Goal: Task Accomplishment & Management: Complete application form

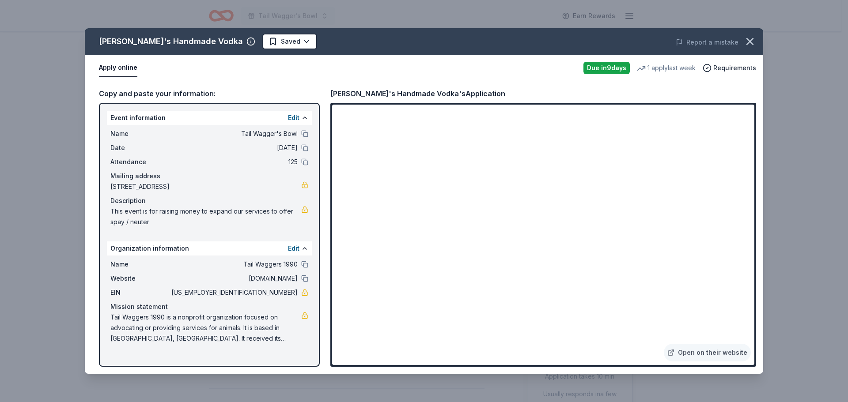
scroll to position [309, 0]
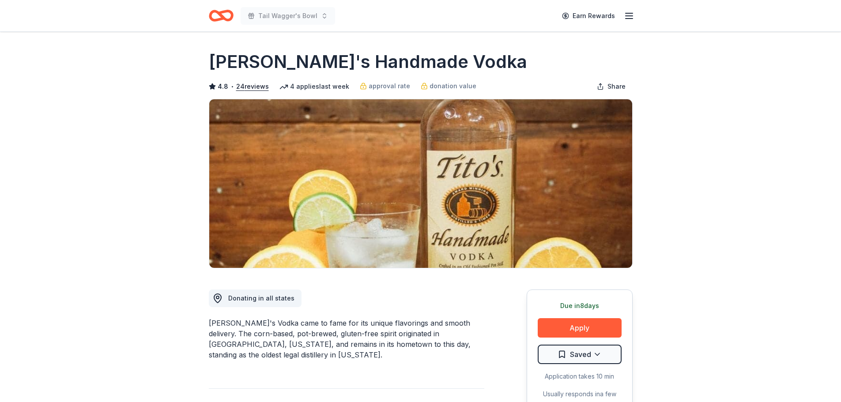
scroll to position [309, 0]
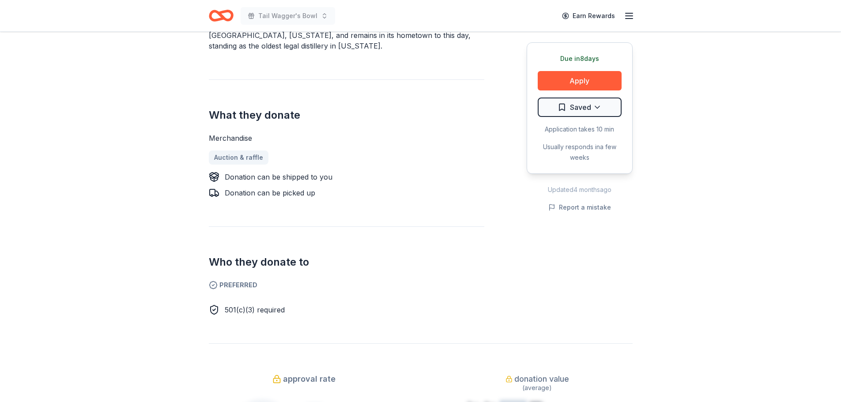
click at [218, 13] on icon "Home" at bounding box center [225, 15] width 14 height 9
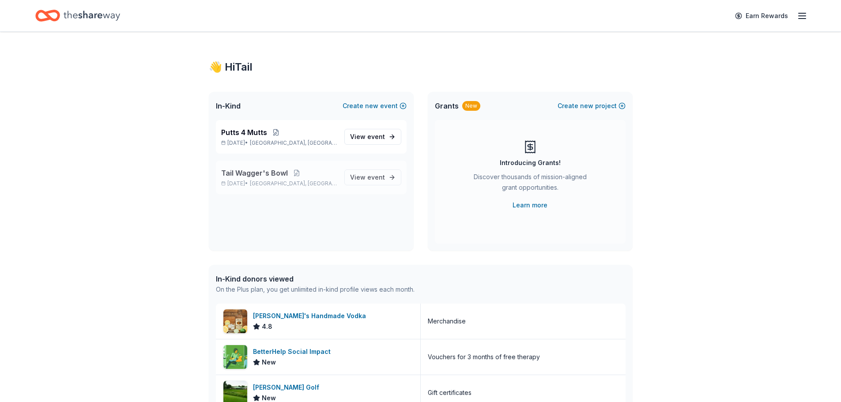
click at [264, 181] on p "[DATE] • [GEOGRAPHIC_DATA], [GEOGRAPHIC_DATA]" at bounding box center [279, 183] width 116 height 7
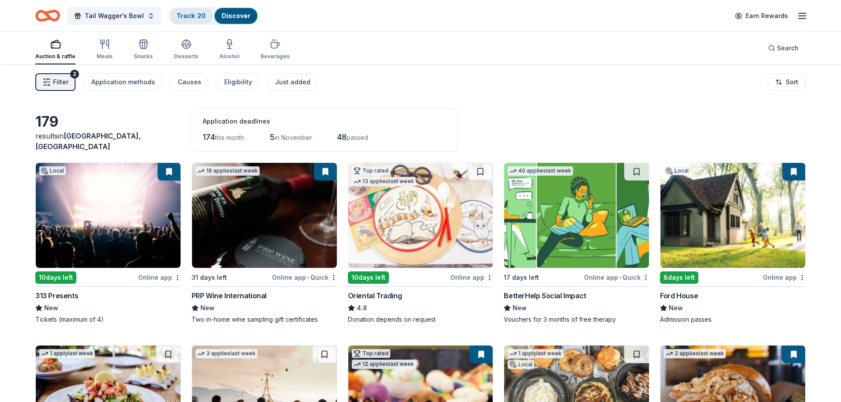
click at [189, 13] on link "Track · 20" at bounding box center [191, 16] width 29 height 8
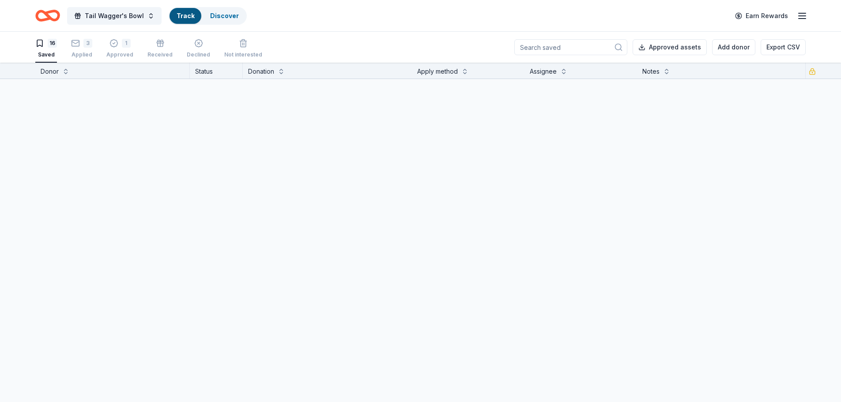
scroll to position [0, 0]
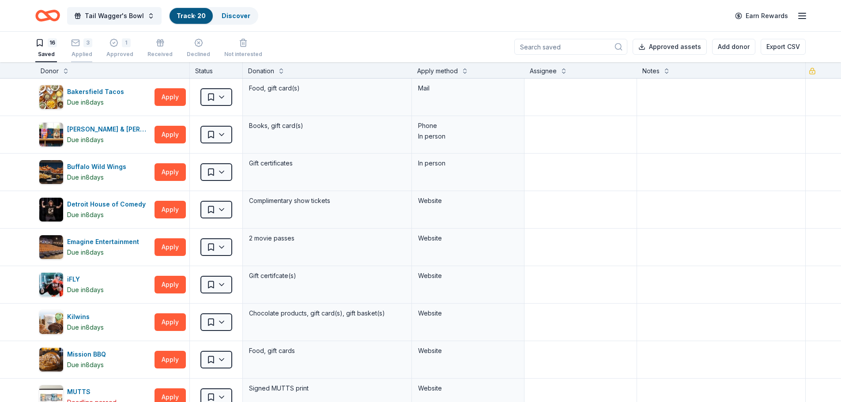
click at [85, 54] on div "Applied" at bounding box center [81, 54] width 21 height 7
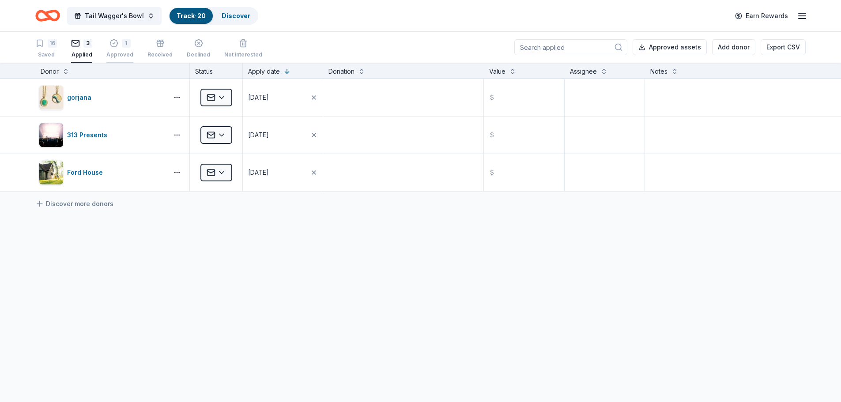
click at [120, 55] on div "Approved" at bounding box center [119, 54] width 27 height 7
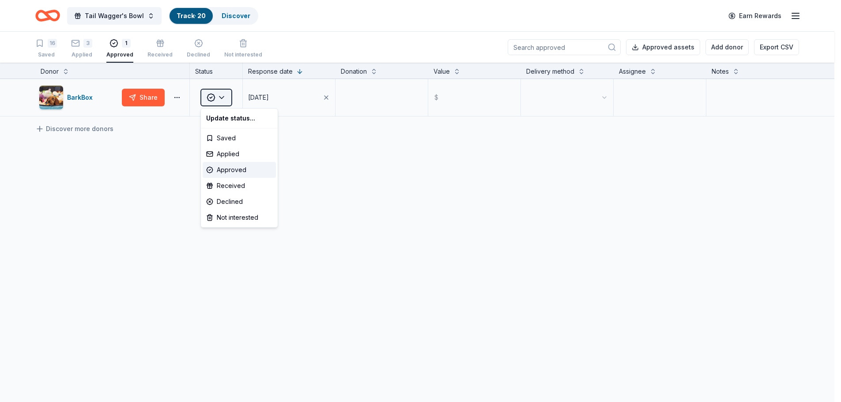
click at [225, 97] on html "10% Tail Wagger's Bowl Track · 20 Discover Earn Rewards 16 Saved 3 Applied 1 Ap…" at bounding box center [420, 201] width 841 height 402
click at [223, 188] on div "Received" at bounding box center [239, 186] width 73 height 16
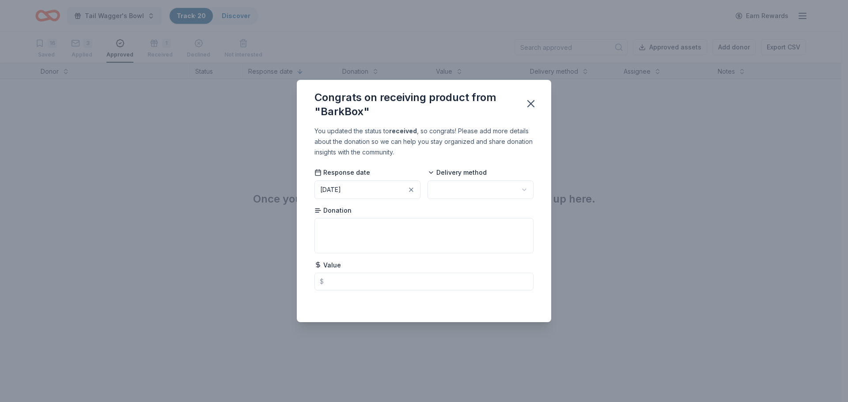
click at [385, 190] on button "10/01/2025" at bounding box center [367, 190] width 106 height 19
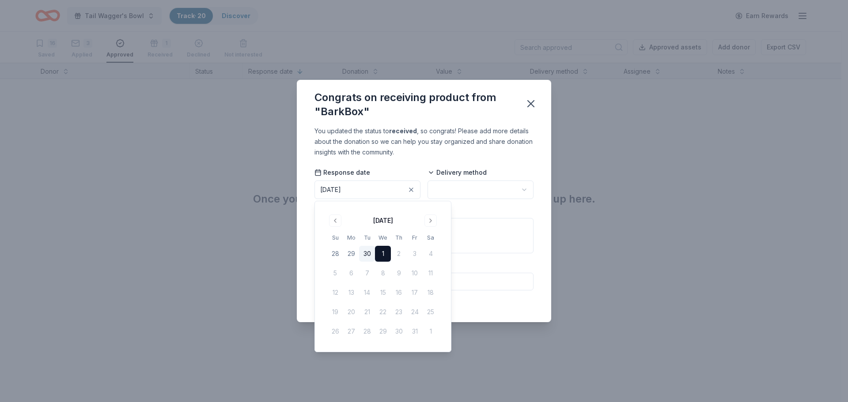
click at [370, 253] on button "30" at bounding box center [367, 254] width 16 height 16
click at [472, 185] on html "10% Tail Wagger's Bowl Track · 20 Discover Earn Rewards 16 Saved 3 Applied Appr…" at bounding box center [424, 201] width 848 height 402
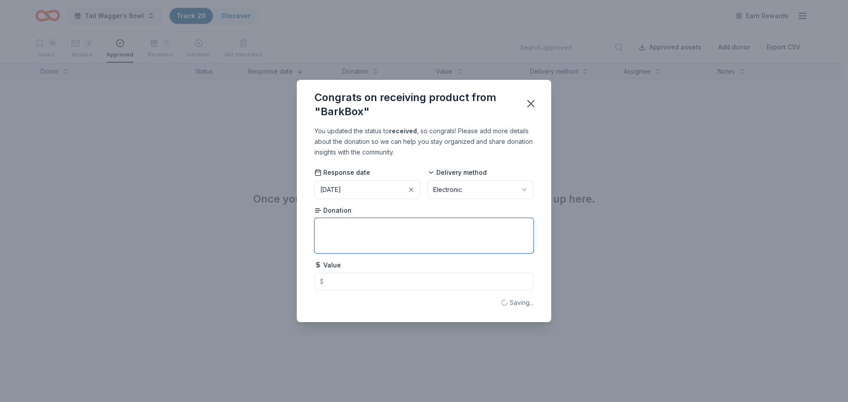
click at [469, 242] on textarea at bounding box center [423, 235] width 219 height 35
type textarea "1-month digital gift certificate"
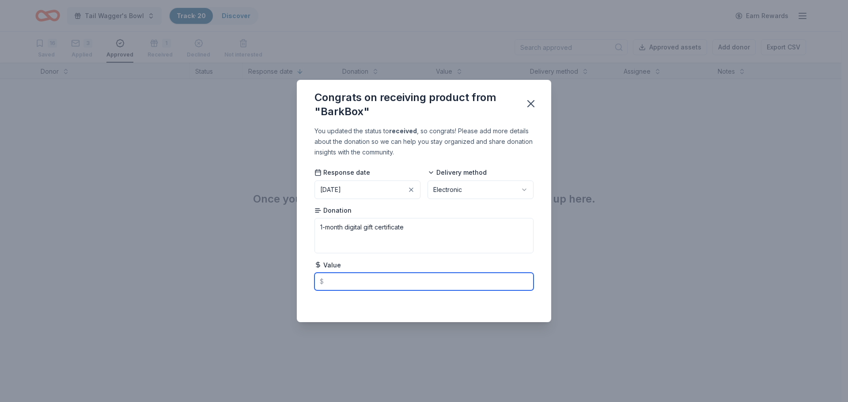
click at [383, 280] on input "text" at bounding box center [423, 282] width 219 height 18
type input "45.00"
click at [429, 223] on textarea "1-month digital gift certificate" at bounding box center [423, 235] width 219 height 35
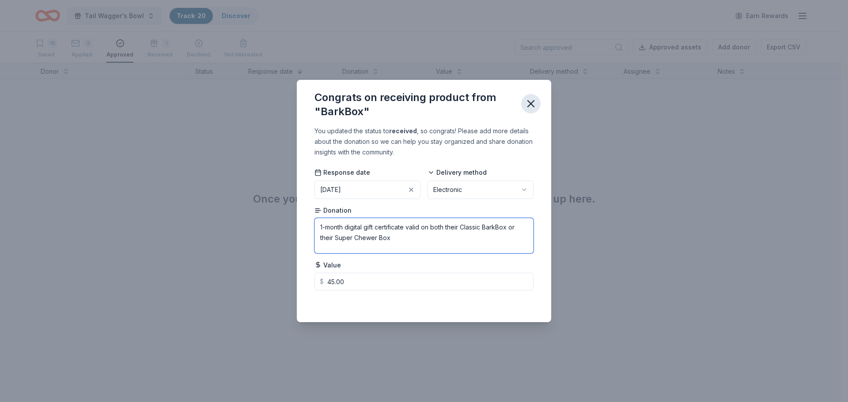
type textarea "1-month digital gift certificate valid on both their Classic BarkBox or their S…"
click at [531, 101] on icon "button" at bounding box center [531, 104] width 12 height 12
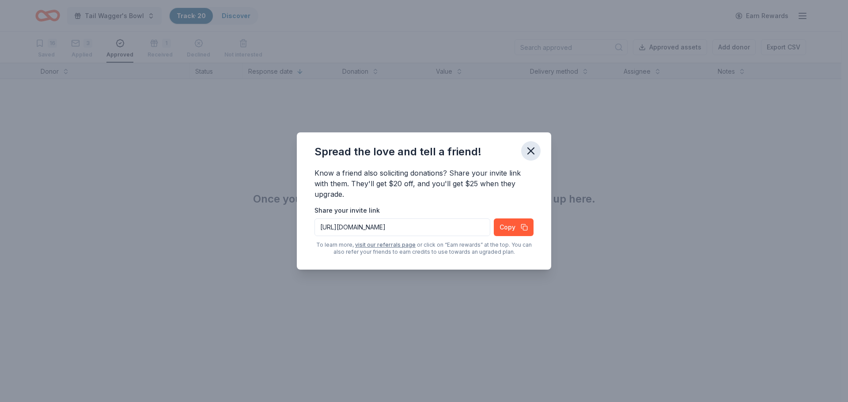
click at [532, 150] on icon "button" at bounding box center [531, 151] width 6 height 6
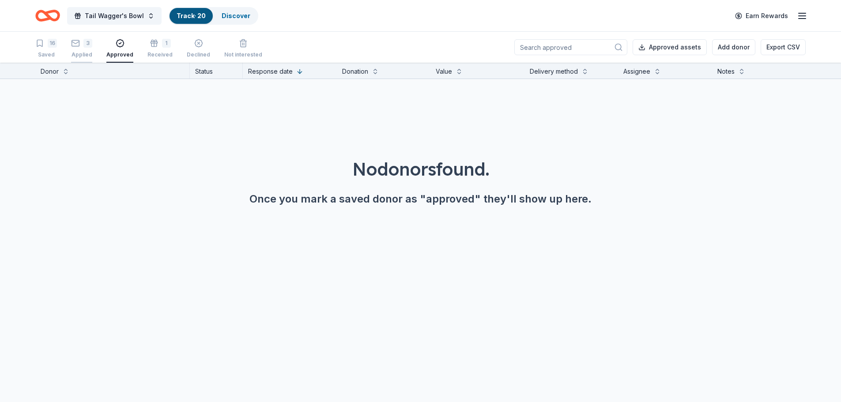
click at [79, 53] on div "Applied" at bounding box center [81, 54] width 21 height 7
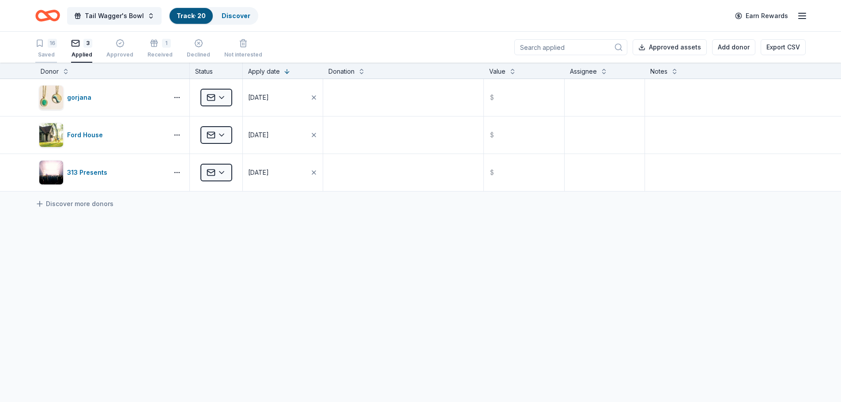
click at [43, 45] on icon "button" at bounding box center [39, 43] width 9 height 9
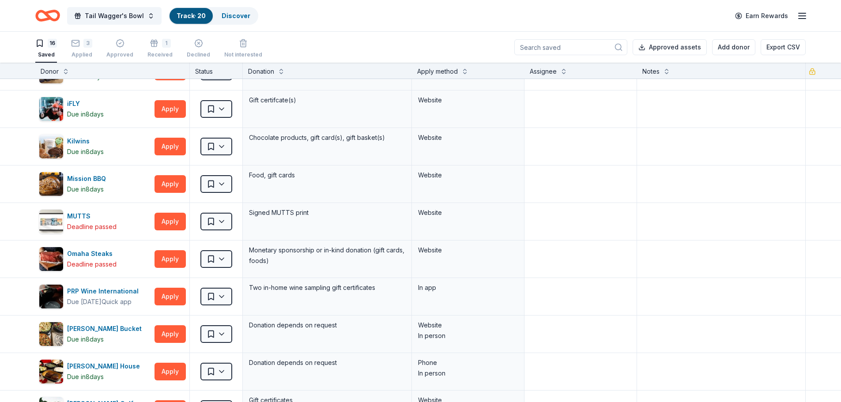
scroll to position [177, 0]
click at [108, 292] on div "PRP Wine International" at bounding box center [104, 291] width 75 height 11
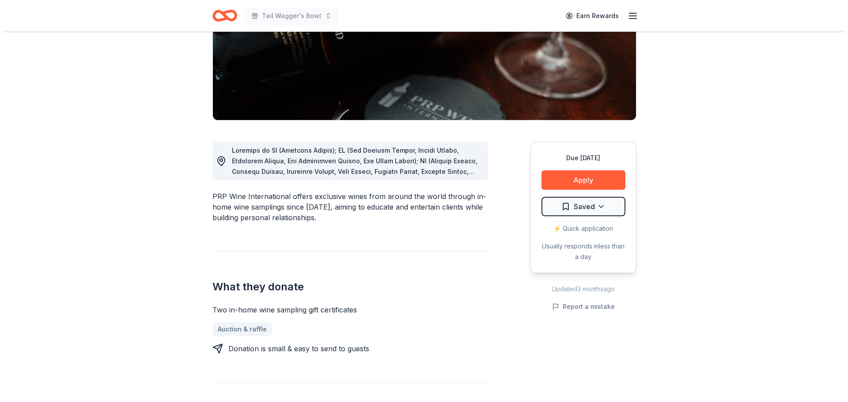
scroll to position [132, 0]
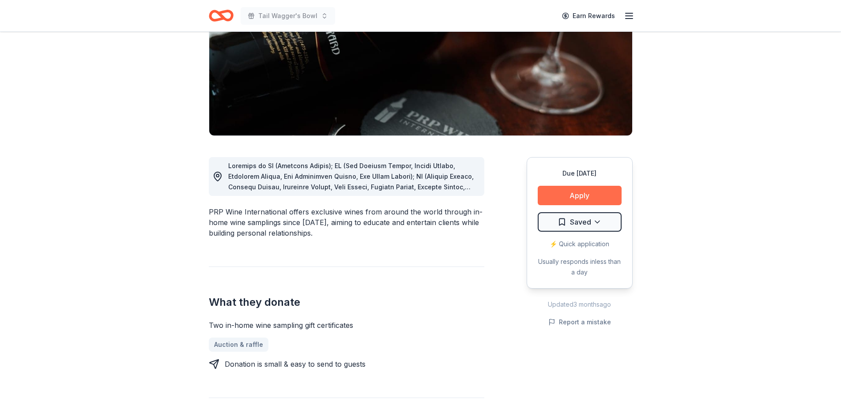
click at [565, 192] on button "Apply" at bounding box center [580, 195] width 84 height 19
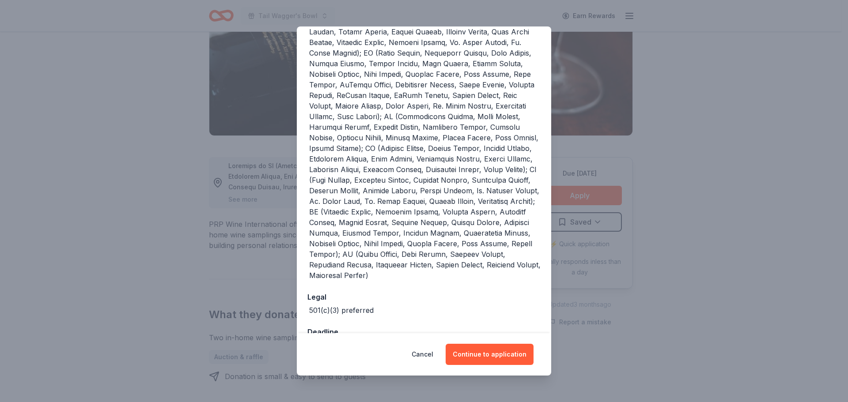
scroll to position [177, 0]
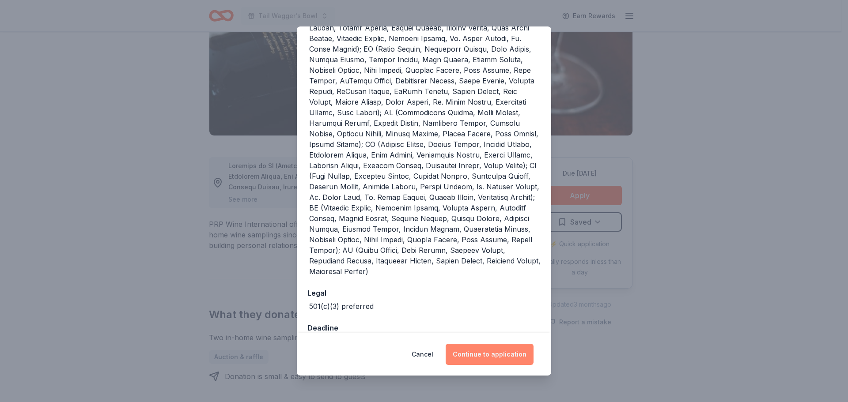
click at [484, 359] on button "Continue to application" at bounding box center [489, 354] width 88 height 21
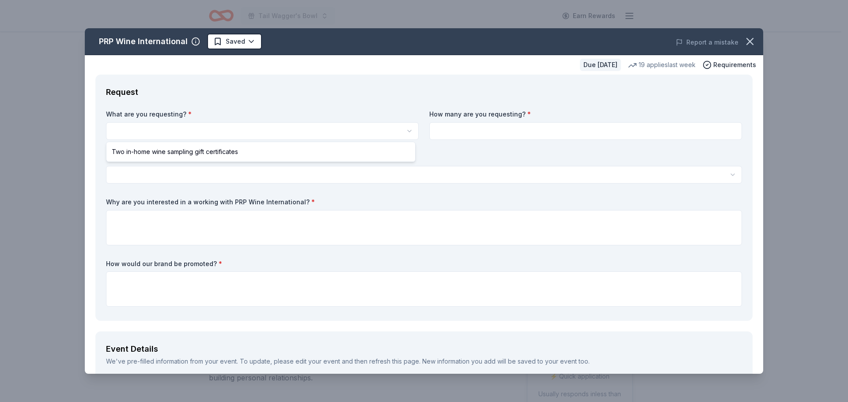
scroll to position [0, 0]
click at [173, 132] on html "Tail Wagger's Bowl Earn Rewards Due in 31 days Share PRP Wine International New…" at bounding box center [424, 201] width 848 height 402
select select "Two in-home wine sampling gift certificates"
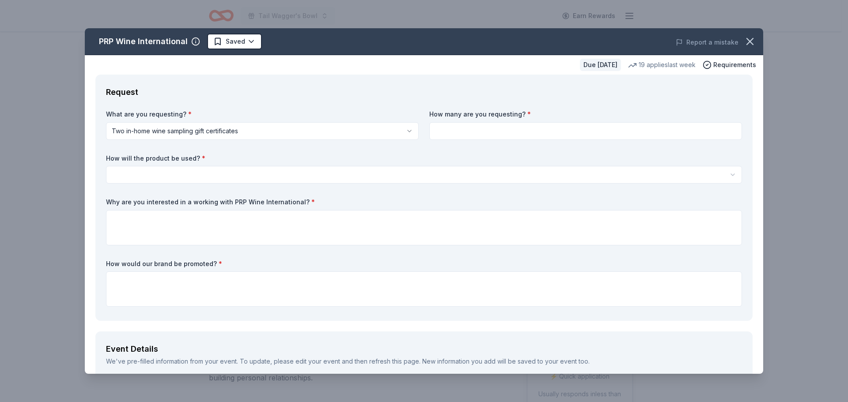
click at [476, 131] on input at bounding box center [585, 131] width 313 height 18
click at [476, 134] on input at bounding box center [585, 131] width 313 height 18
type input "1"
click at [165, 175] on html "Tail Wagger's Bowl Earn Rewards Due in 31 days Share PRP Wine International New…" at bounding box center [424, 201] width 848 height 402
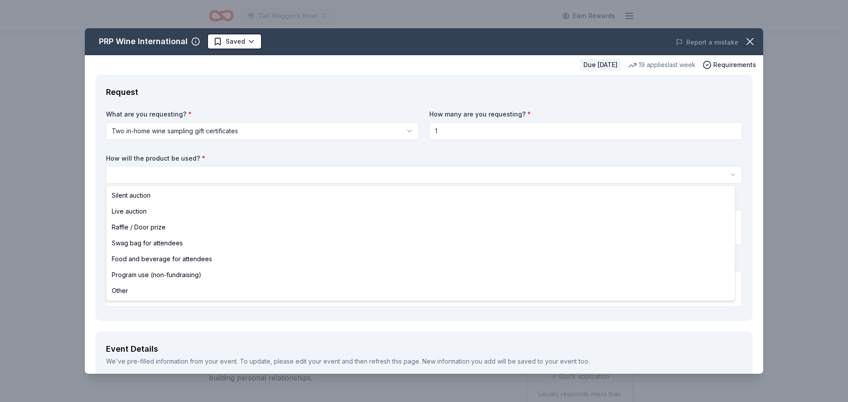
select select "raffleDoorPrize"
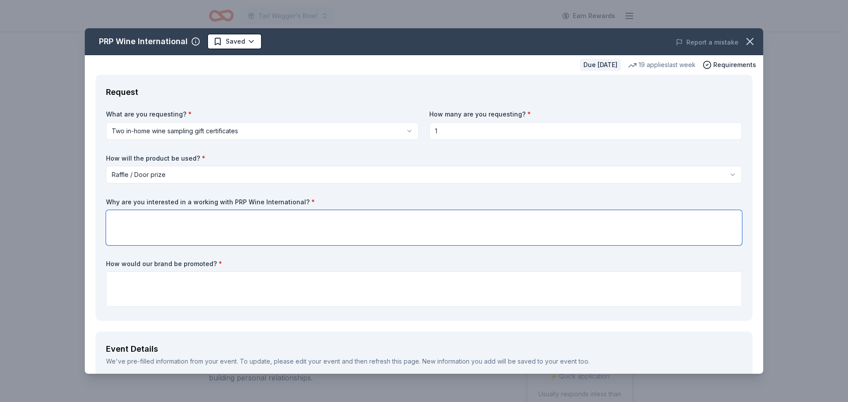
click at [157, 227] on textarea at bounding box center [424, 227] width 636 height 35
click at [180, 285] on textarea at bounding box center [424, 289] width 636 height 35
click at [747, 40] on icon "button" at bounding box center [750, 41] width 6 height 6
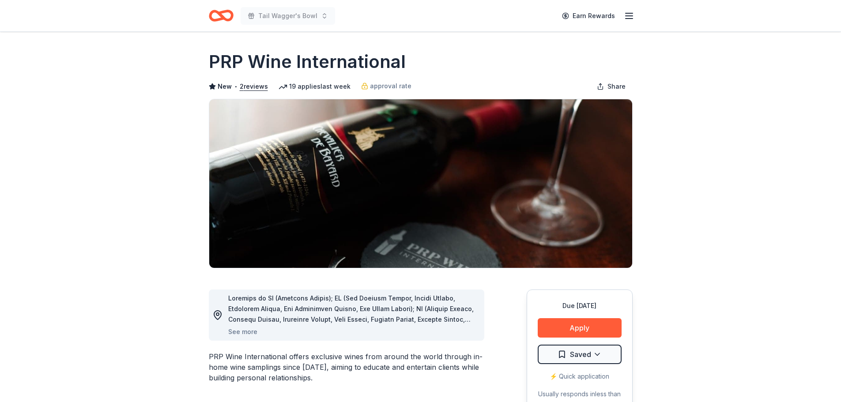
click at [231, 17] on icon "Home" at bounding box center [225, 15] width 14 height 9
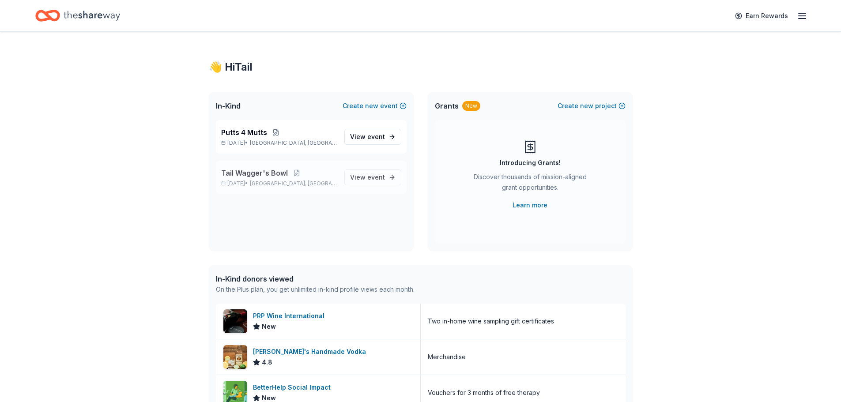
click at [294, 180] on span "[GEOGRAPHIC_DATA], [GEOGRAPHIC_DATA]" at bounding box center [293, 183] width 87 height 7
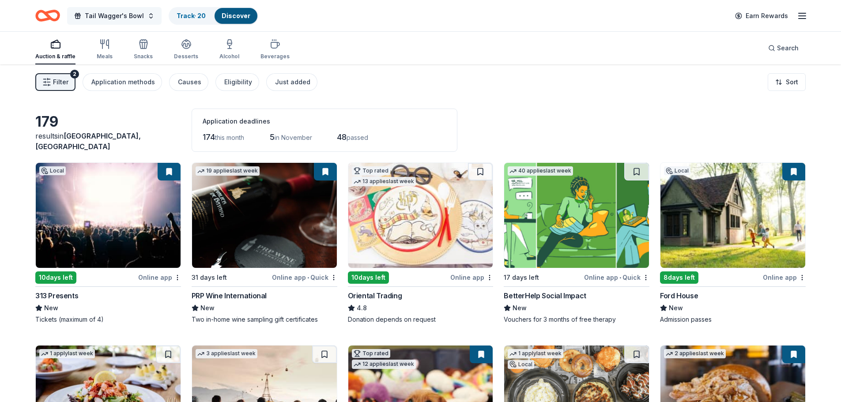
click at [119, 19] on span "Tail Wagger's Bowl" at bounding box center [114, 16] width 59 height 11
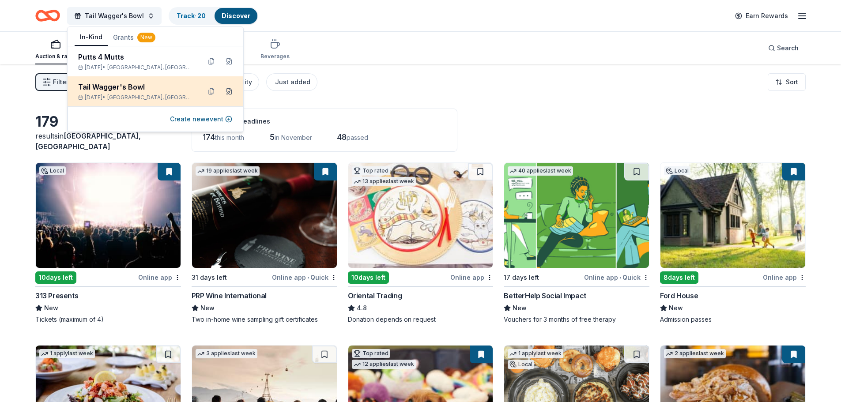
click at [229, 89] on button at bounding box center [229, 91] width 14 height 14
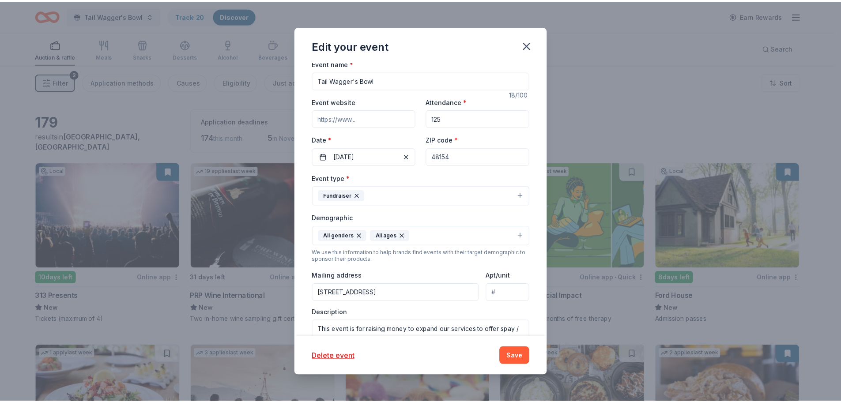
scroll to position [15, 0]
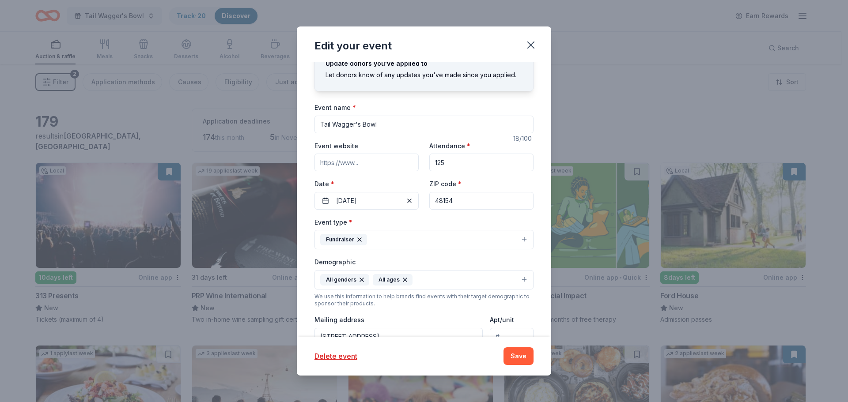
drag, startPoint x: 444, startPoint y: 160, endPoint x: 427, endPoint y: 163, distance: 17.4
click at [429, 163] on input "125" at bounding box center [481, 163] width 104 height 18
type input "160"
click at [520, 358] on button "Save" at bounding box center [518, 356] width 30 height 18
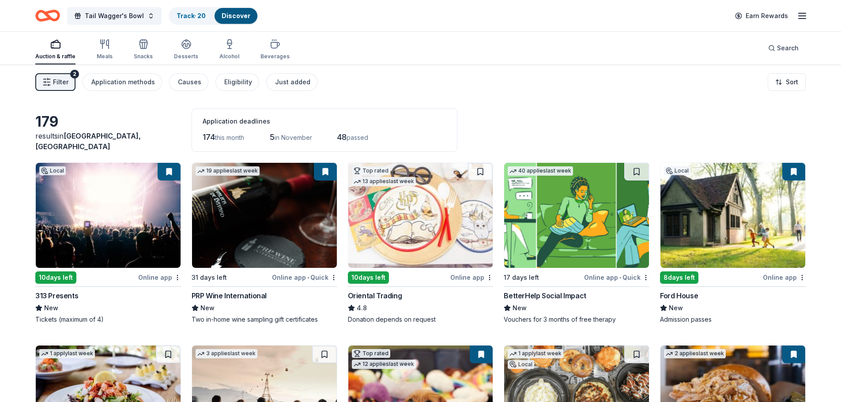
click at [259, 202] on img at bounding box center [264, 215] width 145 height 105
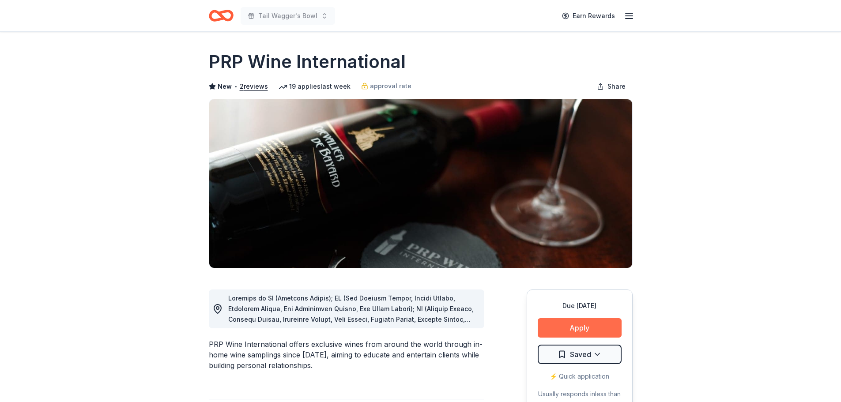
click at [586, 326] on button "Apply" at bounding box center [580, 327] width 84 height 19
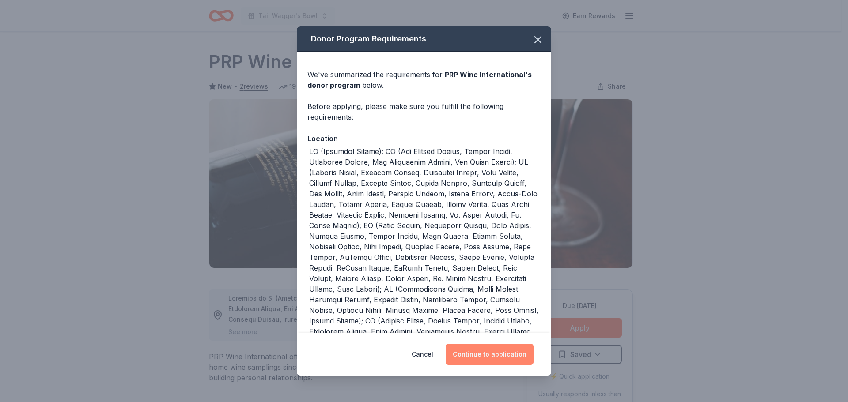
click at [492, 351] on button "Continue to application" at bounding box center [489, 354] width 88 height 21
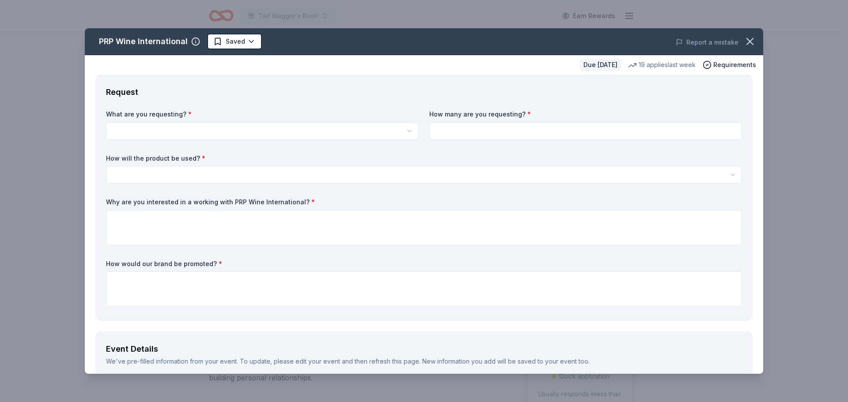
click at [152, 130] on html "Tail Wagger's Bowl Earn Rewards Due [DATE] Share PRP Wine International New • 2…" at bounding box center [424, 201] width 848 height 402
select select "Two in-home wine sampling gift certificates"
click at [448, 138] on input at bounding box center [585, 131] width 313 height 18
type input "2"
click at [231, 176] on html "Tail Wagger's Bowl Earn Rewards Due [DATE] Share PRP Wine International New • 2…" at bounding box center [424, 201] width 848 height 402
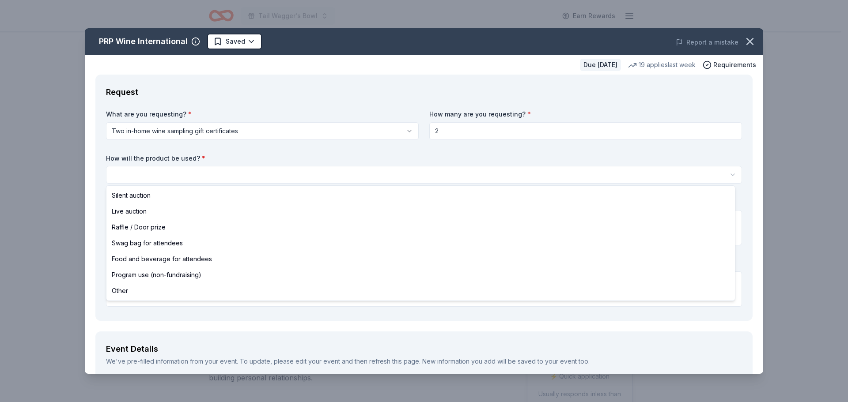
select select "raffleDoorPrize"
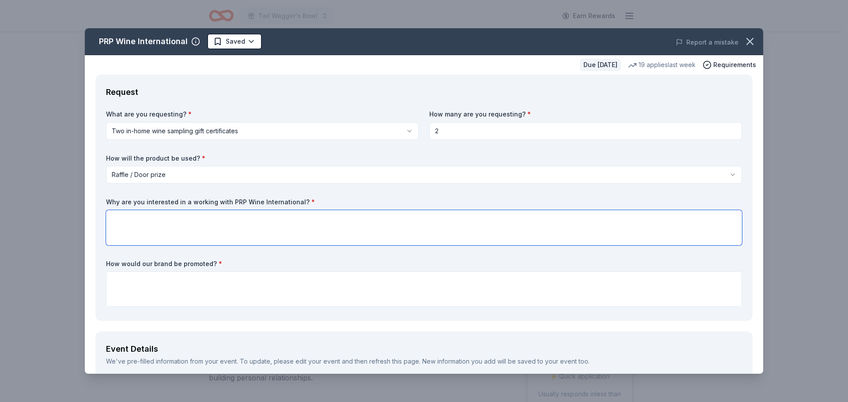
click at [130, 217] on textarea at bounding box center [424, 227] width 636 height 35
click at [131, 282] on textarea at bounding box center [424, 289] width 636 height 35
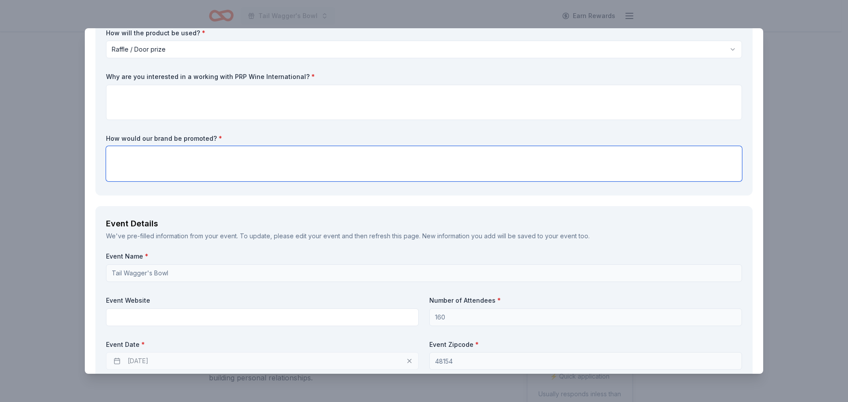
scroll to position [177, 0]
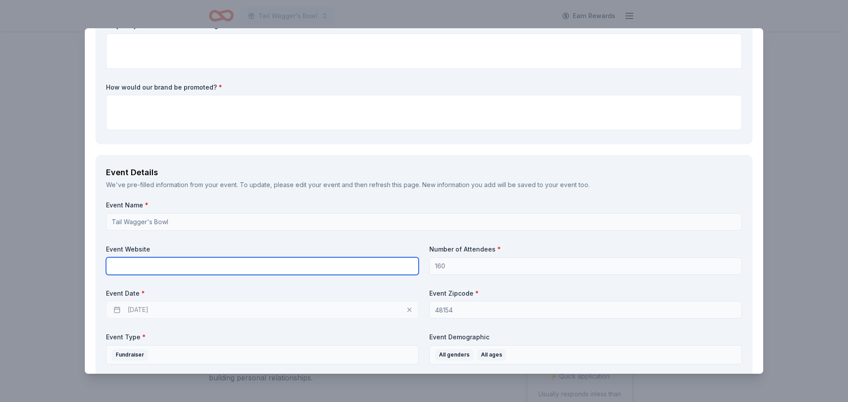
click at [250, 264] on input "text" at bounding box center [262, 266] width 313 height 18
paste input "[URL][DOMAIN_NAME]"
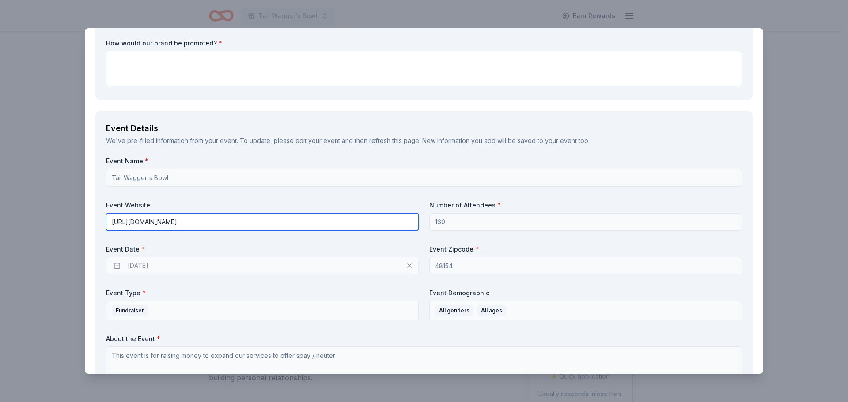
type input "[URL][DOMAIN_NAME]"
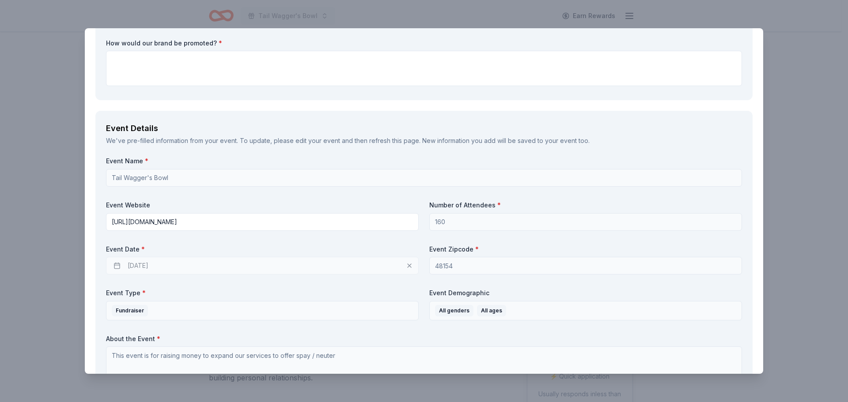
click at [181, 268] on div "[DATE]" at bounding box center [262, 266] width 313 height 18
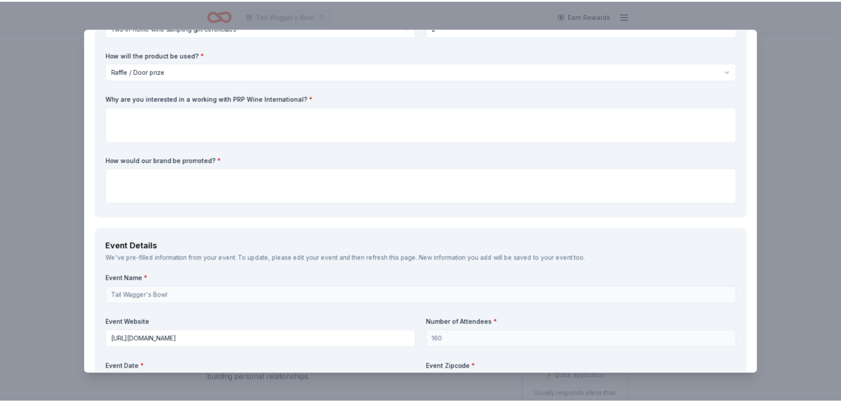
scroll to position [0, 0]
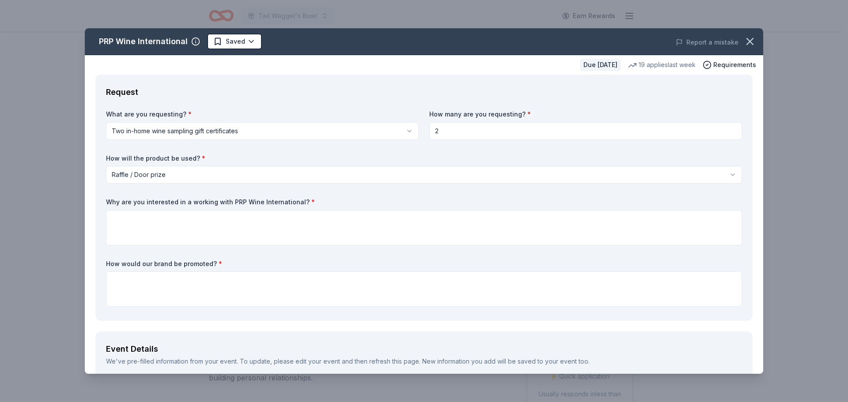
click at [744, 45] on icon "button" at bounding box center [750, 41] width 12 height 12
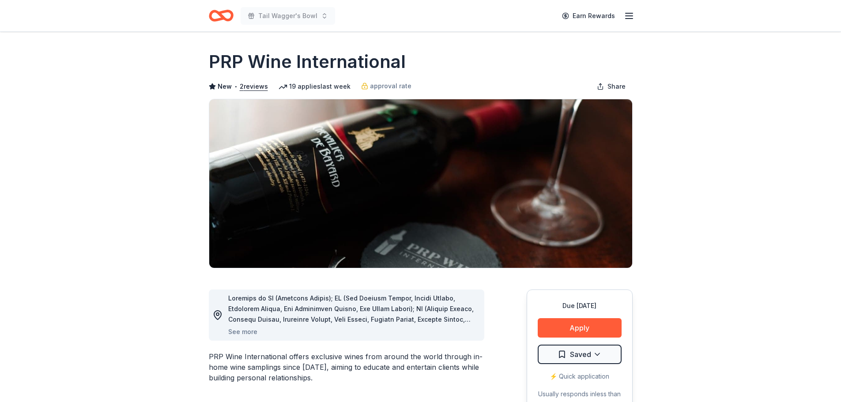
click at [225, 15] on icon "Home" at bounding box center [221, 15] width 25 height 21
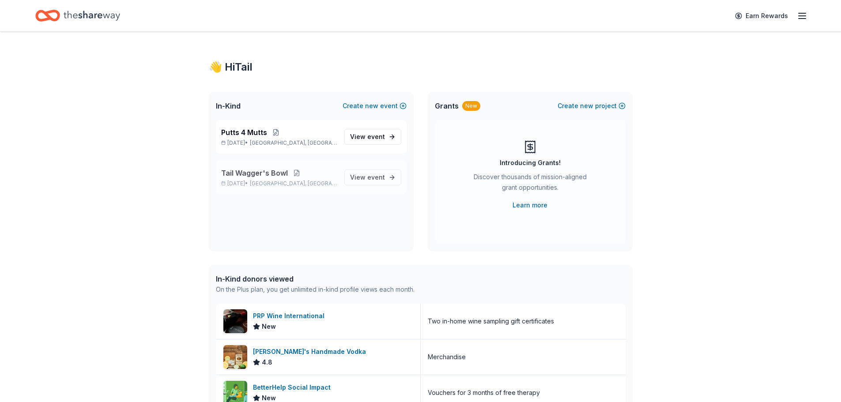
click at [293, 171] on button at bounding box center [297, 173] width 18 height 7
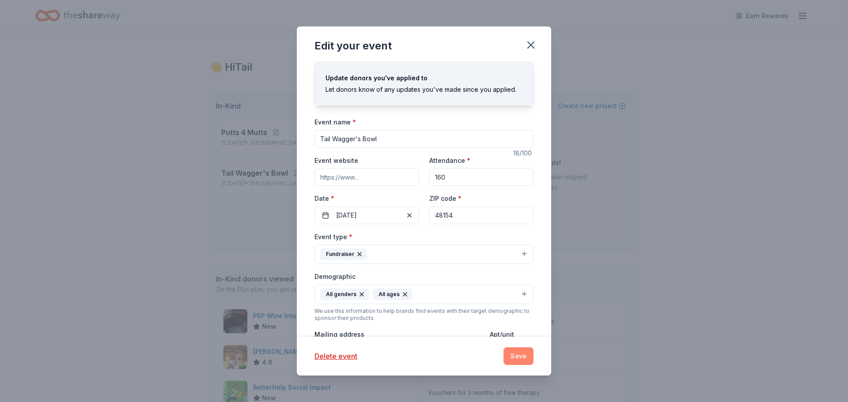
click at [526, 357] on button "Save" at bounding box center [518, 356] width 30 height 18
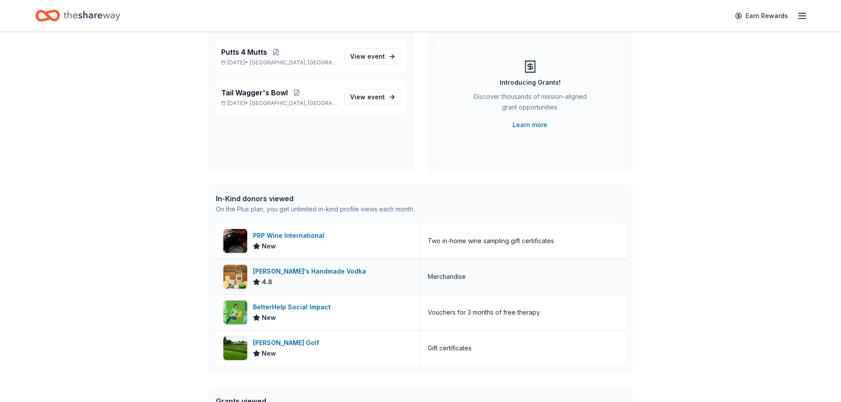
scroll to position [88, 0]
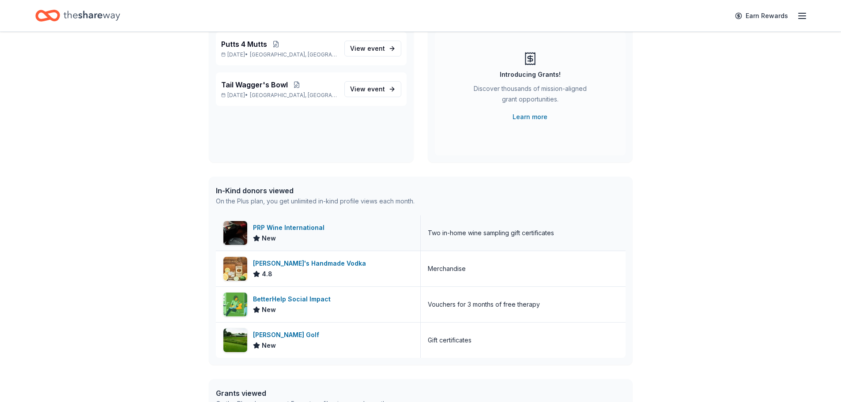
click at [310, 233] on div "PRP Wine International" at bounding box center [290, 228] width 75 height 11
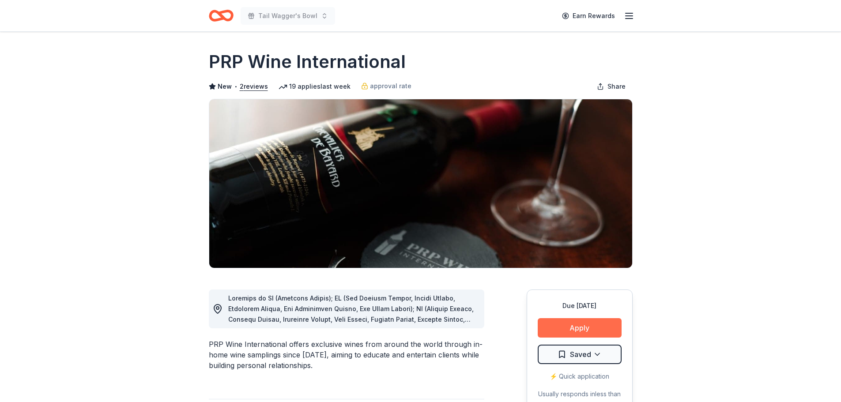
click at [563, 326] on button "Apply" at bounding box center [580, 327] width 84 height 19
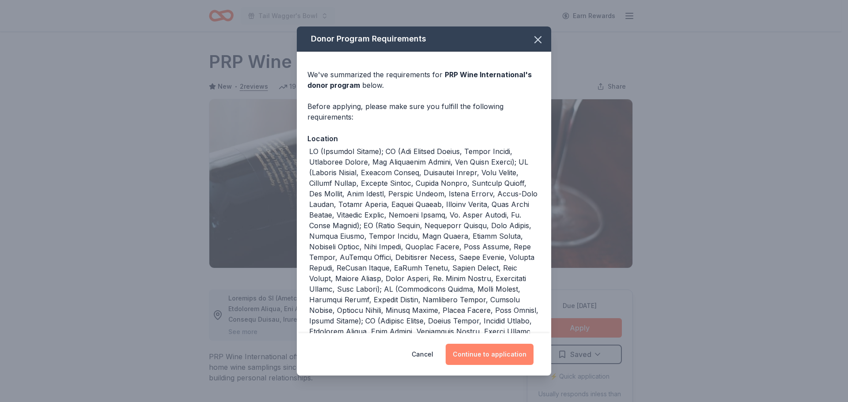
click at [495, 357] on button "Continue to application" at bounding box center [489, 354] width 88 height 21
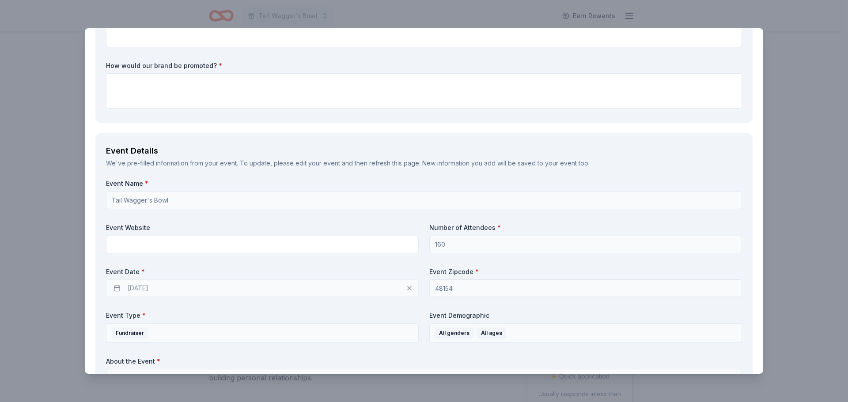
scroll to position [221, 0]
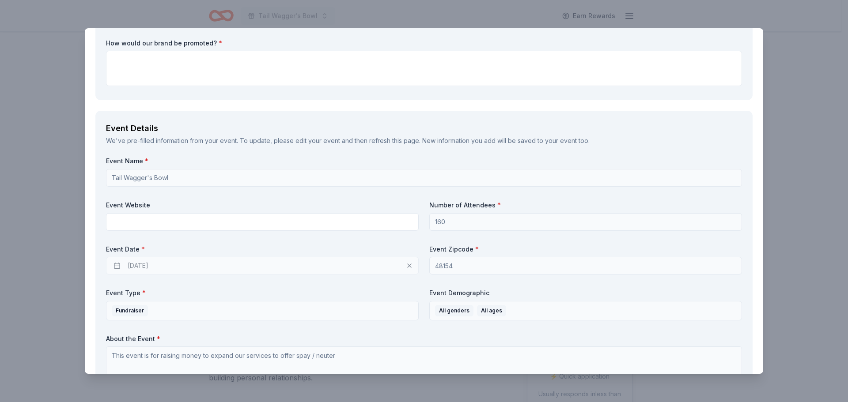
click at [169, 270] on div "[DATE]" at bounding box center [262, 266] width 313 height 18
click at [406, 266] on div "[DATE]" at bounding box center [262, 266] width 313 height 18
click at [166, 264] on div "[DATE]" at bounding box center [262, 266] width 313 height 18
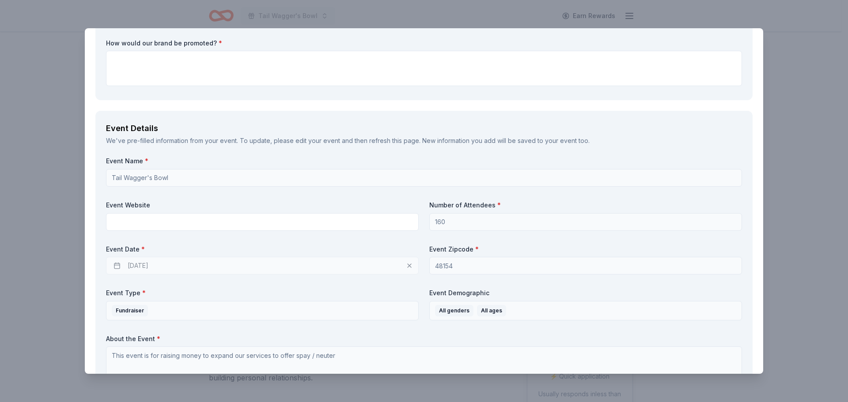
click at [166, 264] on div "[DATE]" at bounding box center [262, 266] width 313 height 18
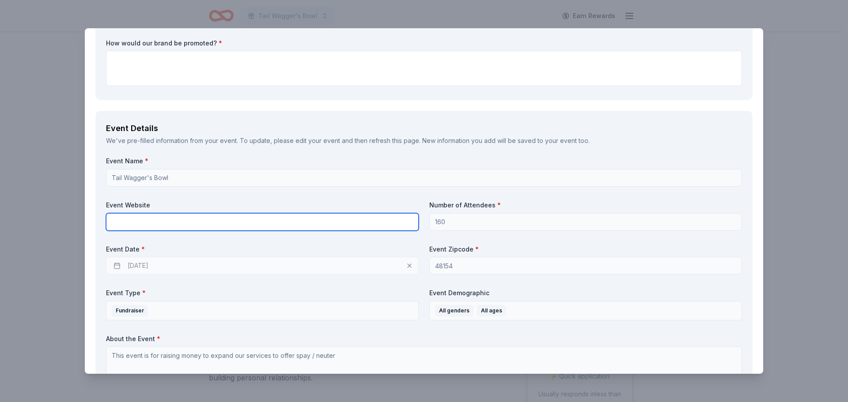
click at [157, 221] on input "text" at bounding box center [262, 222] width 313 height 18
paste input "[URL][DOMAIN_NAME]"
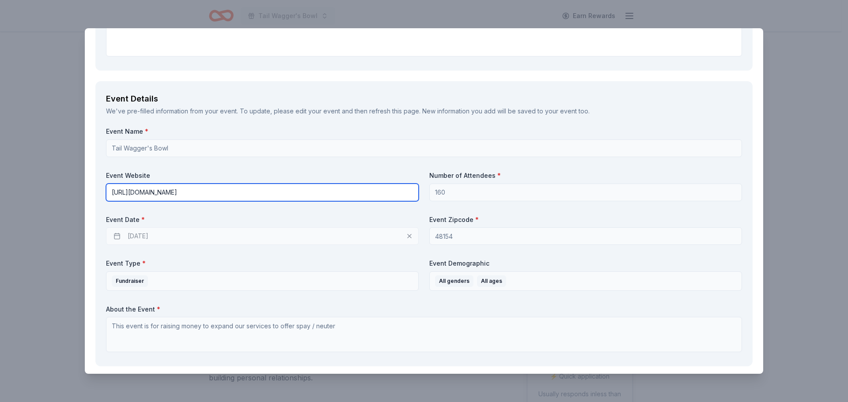
scroll to position [265, 0]
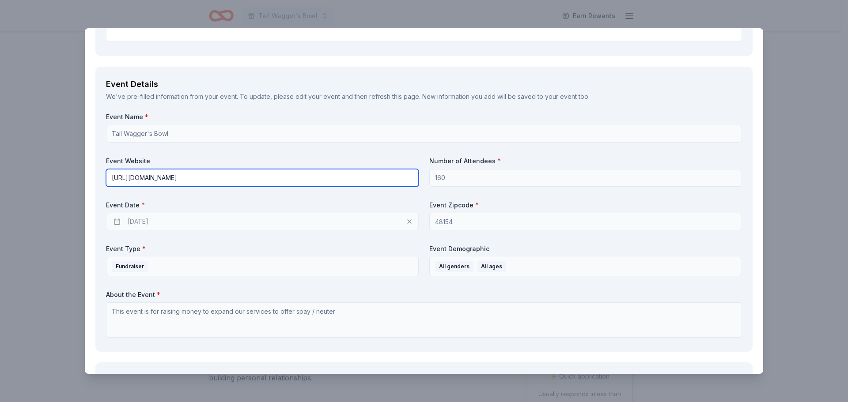
type input "[URL][DOMAIN_NAME]"
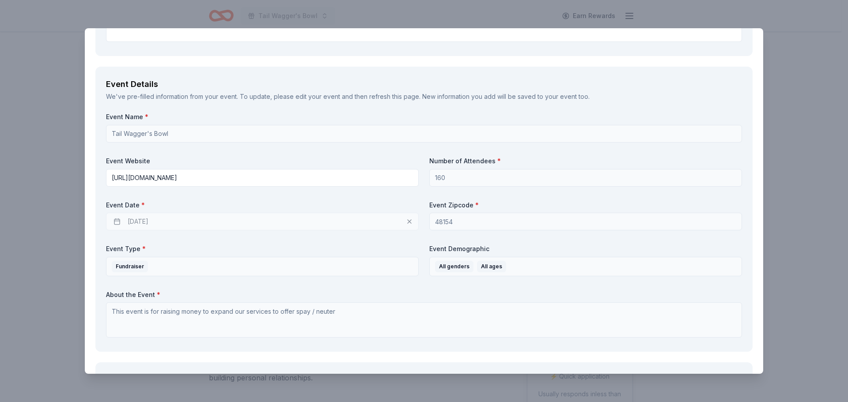
click at [255, 218] on div "[DATE]" at bounding box center [262, 222] width 313 height 18
click at [261, 226] on div "[DATE]" at bounding box center [262, 222] width 313 height 18
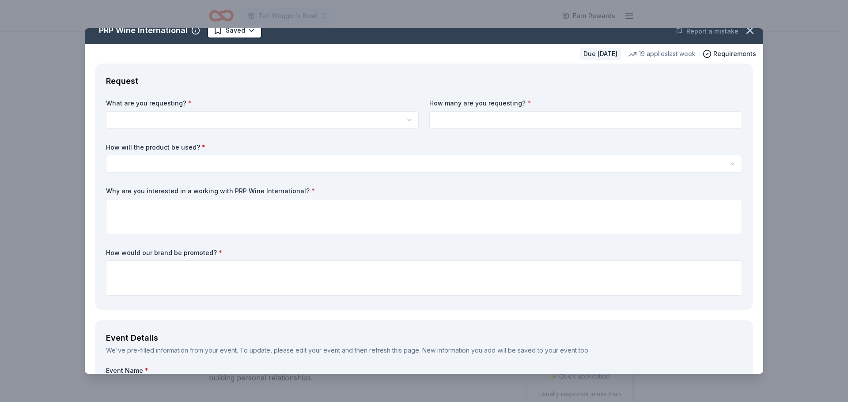
scroll to position [0, 0]
